Goal: Task Accomplishment & Management: Complete application form

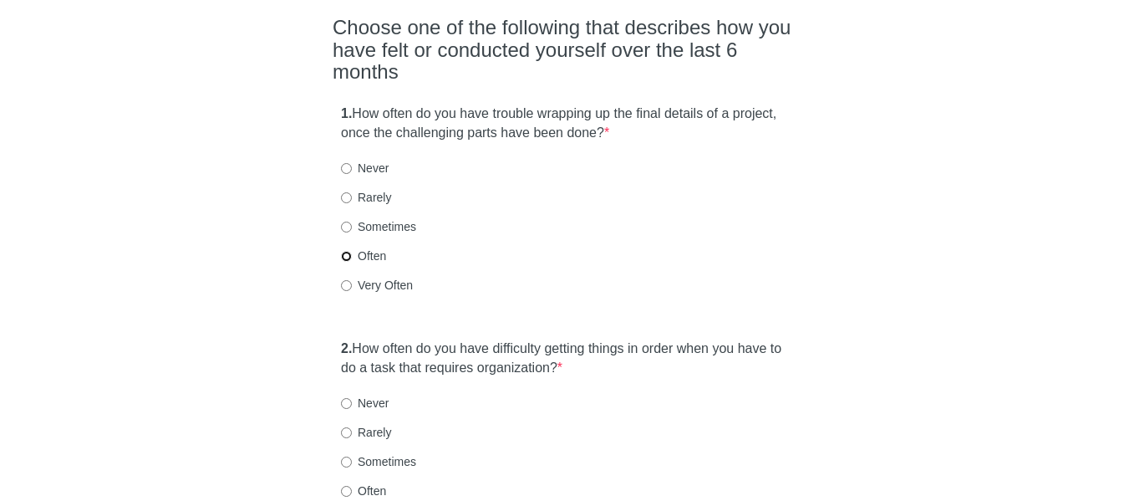
click at [344, 251] on input "Often" at bounding box center [346, 256] width 11 height 11
radio input "true"
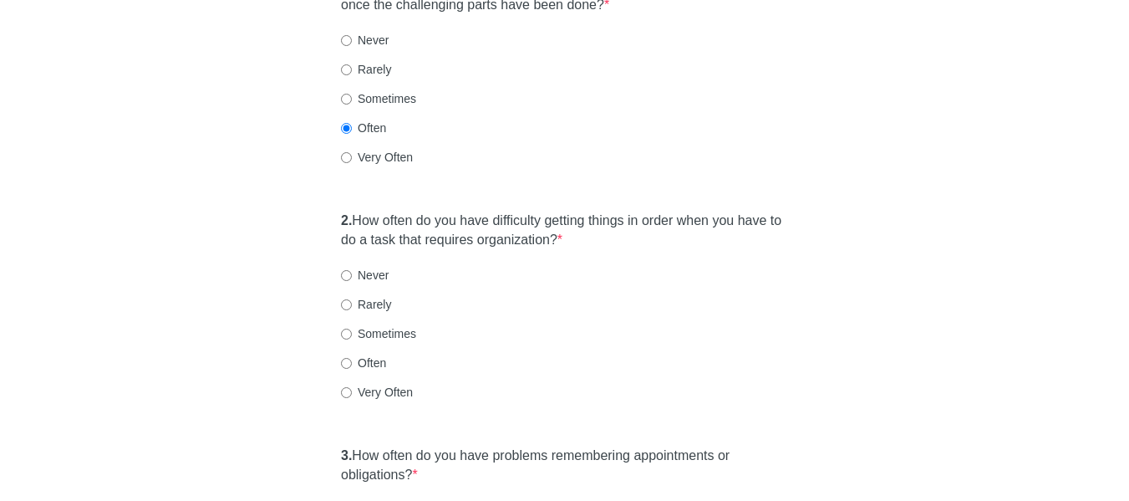
scroll to position [334, 0]
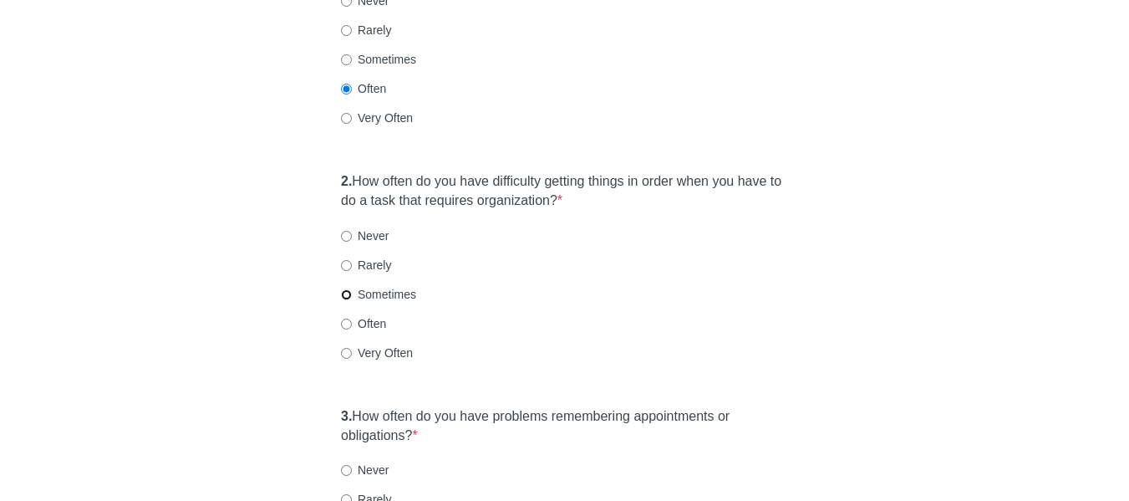
click at [344, 289] on input "Sometimes" at bounding box center [346, 294] width 11 height 11
radio input "true"
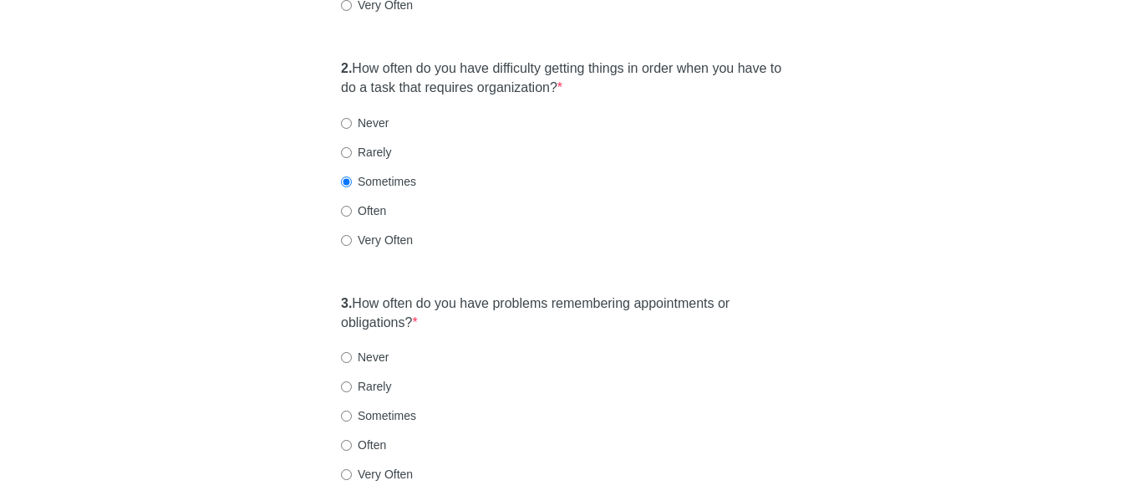
scroll to position [418, 0]
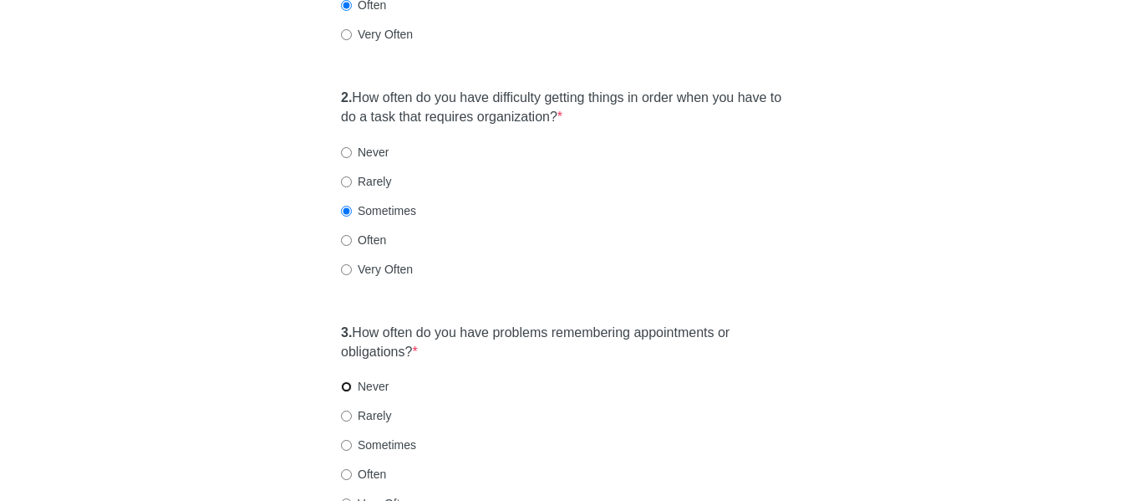
click at [345, 381] on input "Never" at bounding box center [346, 386] width 11 height 11
radio input "true"
click at [325, 302] on div "[MEDICAL_DATA] Self-Report Scale Choose one of the following that describes how…" at bounding box center [564, 447] width 489 height 1612
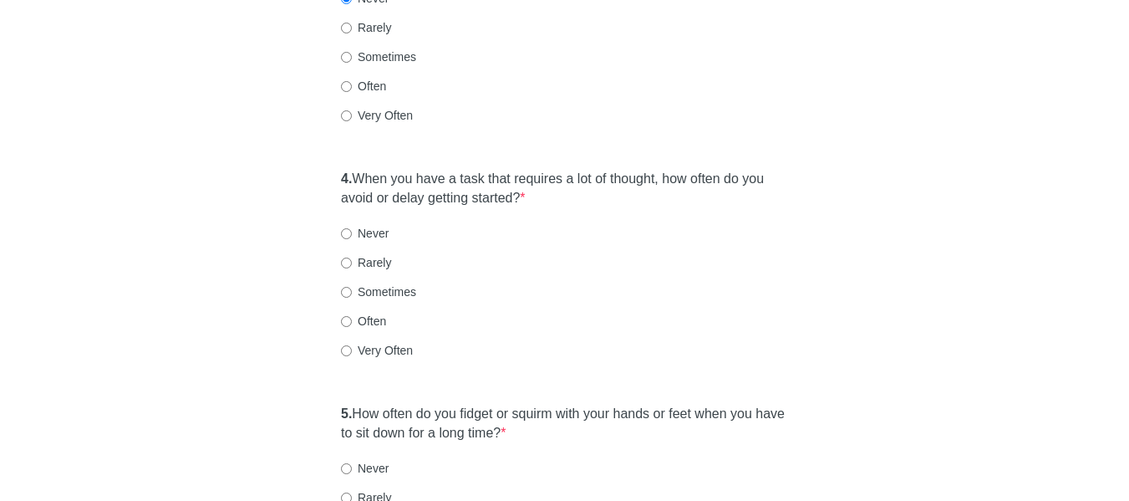
scroll to position [836, 0]
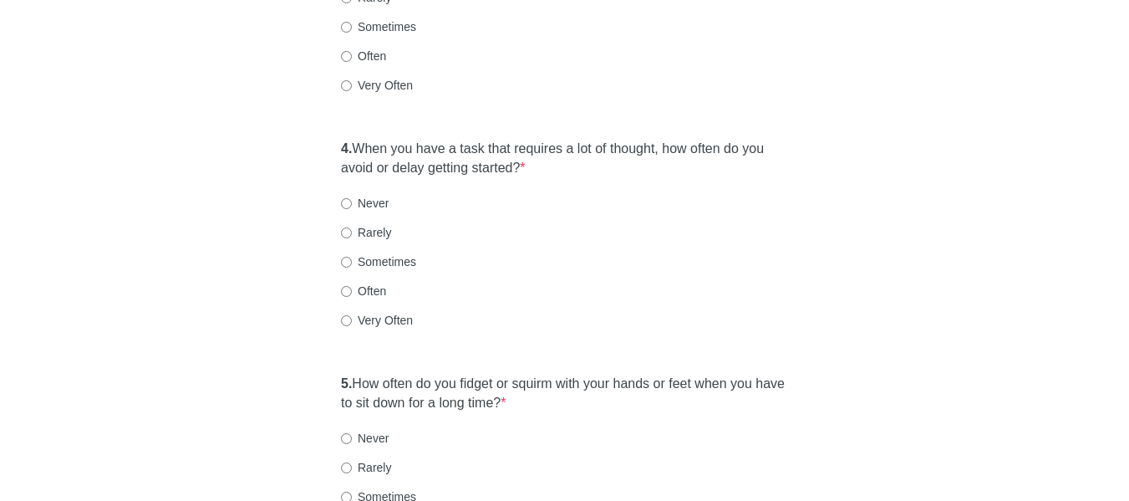
click at [331, 119] on div "[MEDICAL_DATA] Self-Report Scale Choose one of the following that describes how…" at bounding box center [564, 29] width 489 height 1612
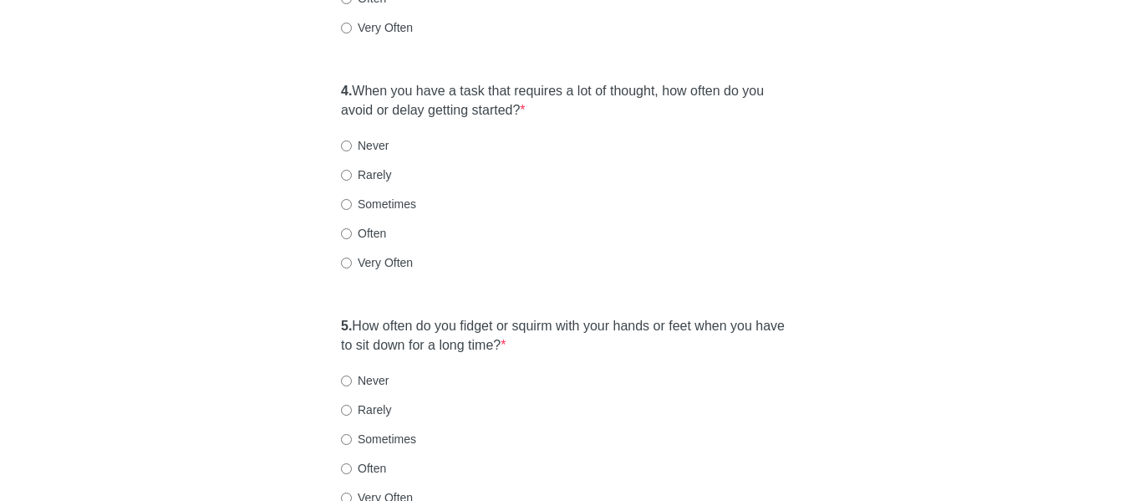
scroll to position [919, 0]
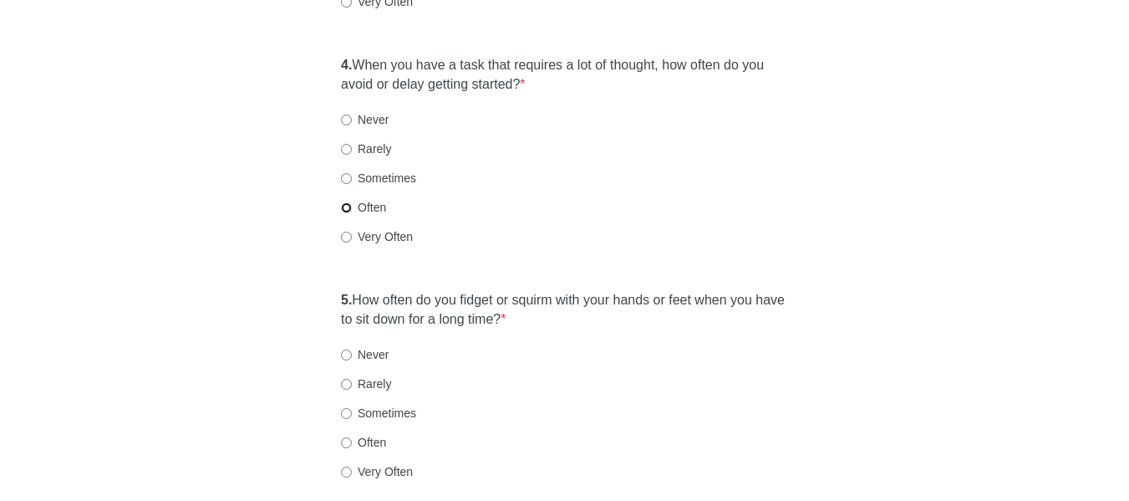
click at [345, 202] on input "Often" at bounding box center [346, 207] width 11 height 11
radio input "true"
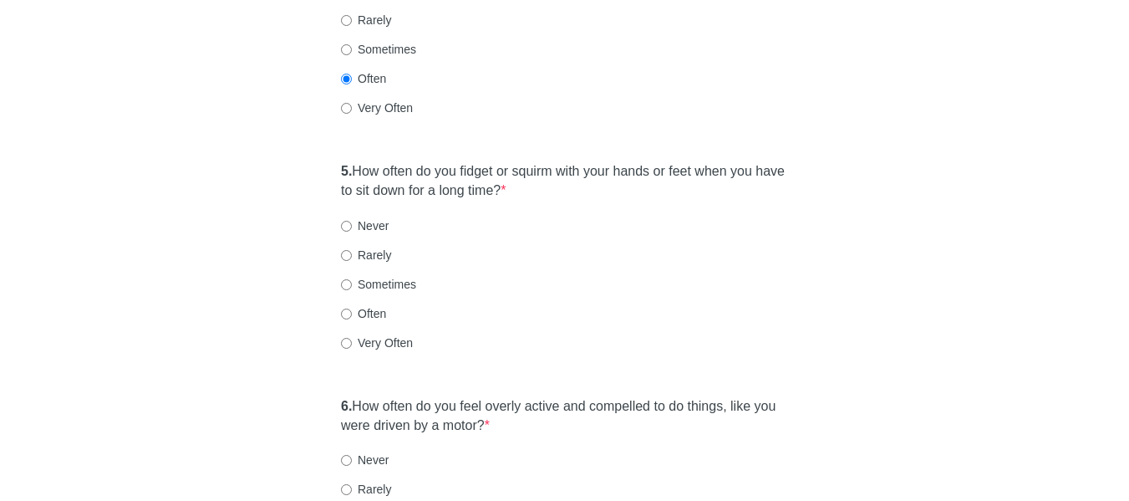
scroll to position [1087, 0]
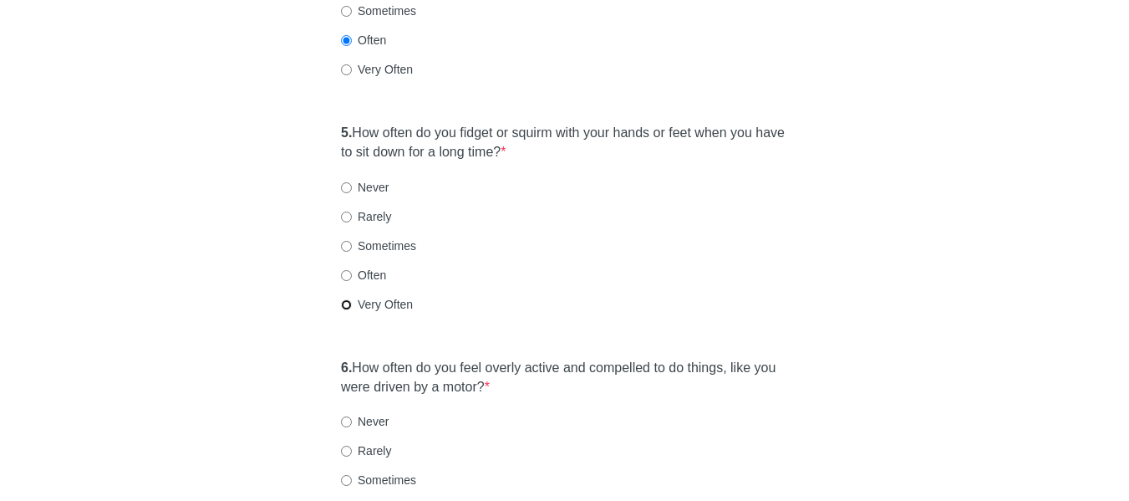
click at [349, 299] on input "Very Often" at bounding box center [346, 304] width 11 height 11
radio input "true"
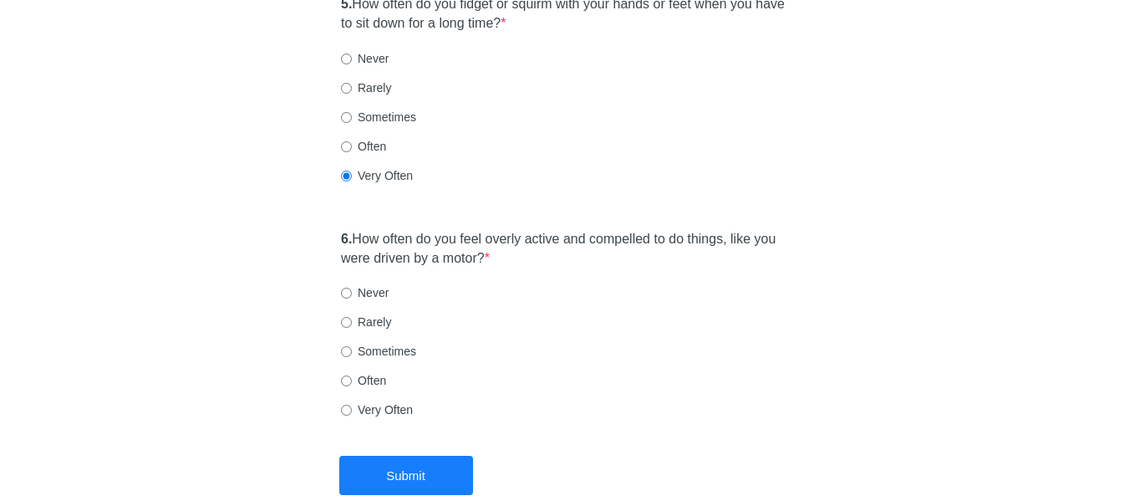
scroll to position [1254, 0]
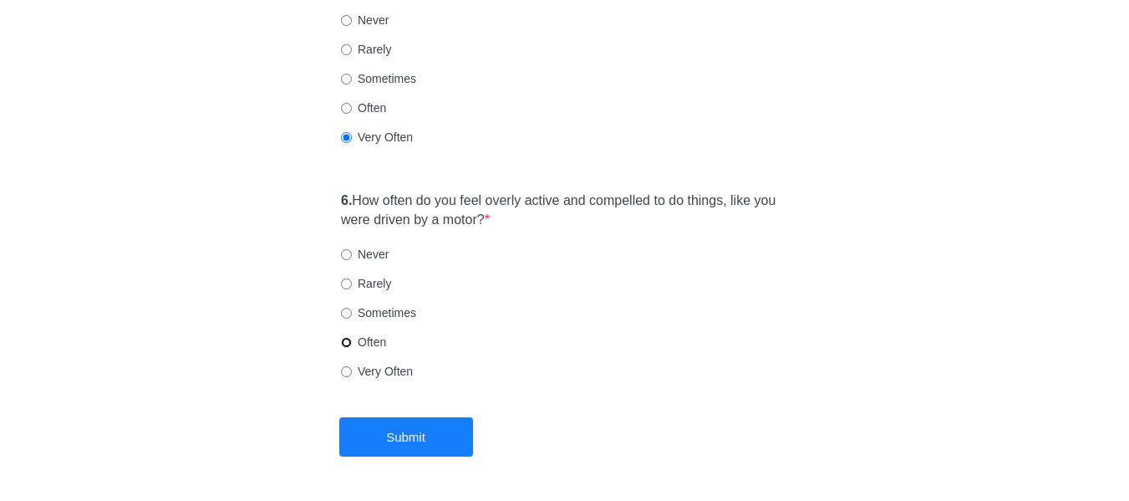
click at [342, 337] on input "Often" at bounding box center [346, 342] width 11 height 11
radio input "true"
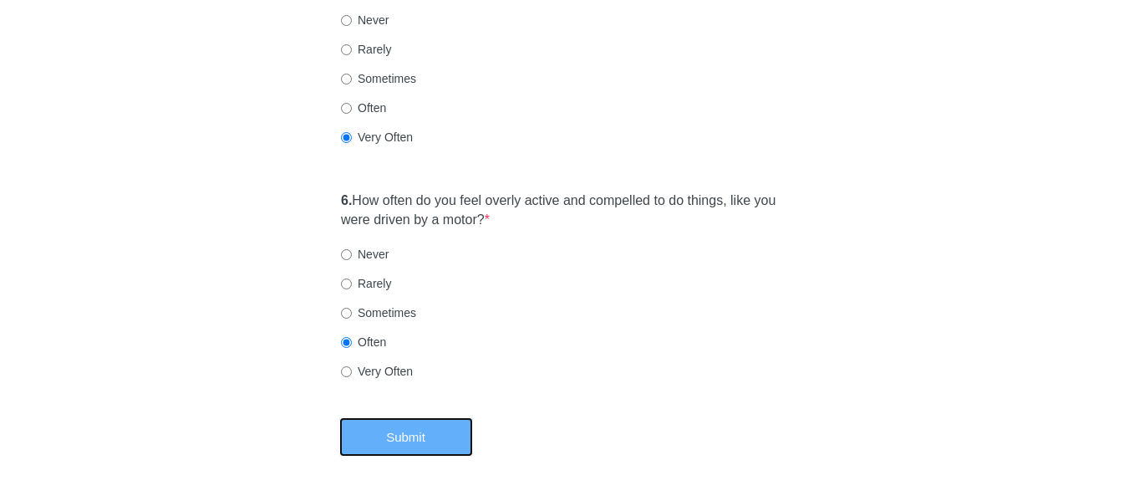
click at [417, 417] on button "Submit" at bounding box center [406, 436] width 134 height 39
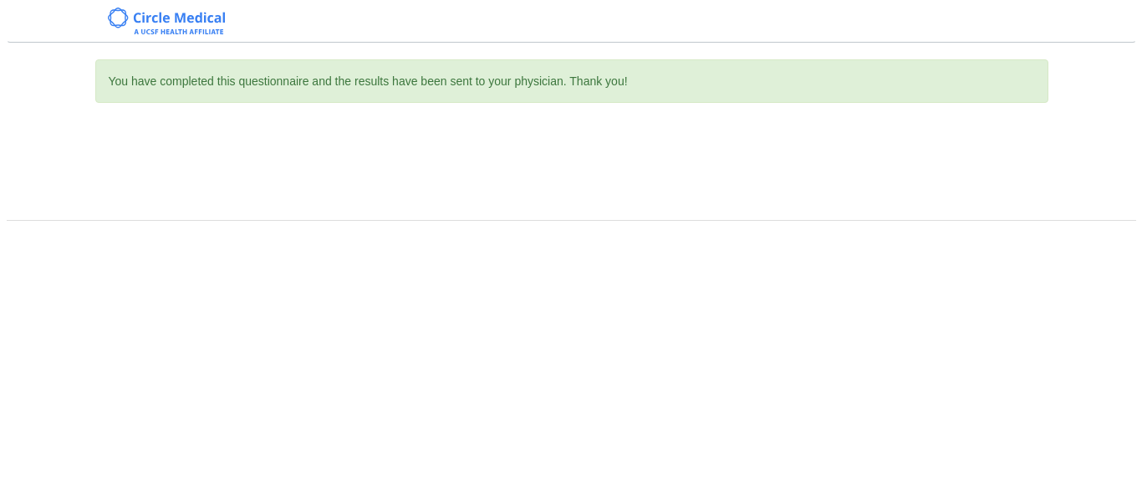
scroll to position [0, 0]
